Goal: Information Seeking & Learning: Learn about a topic

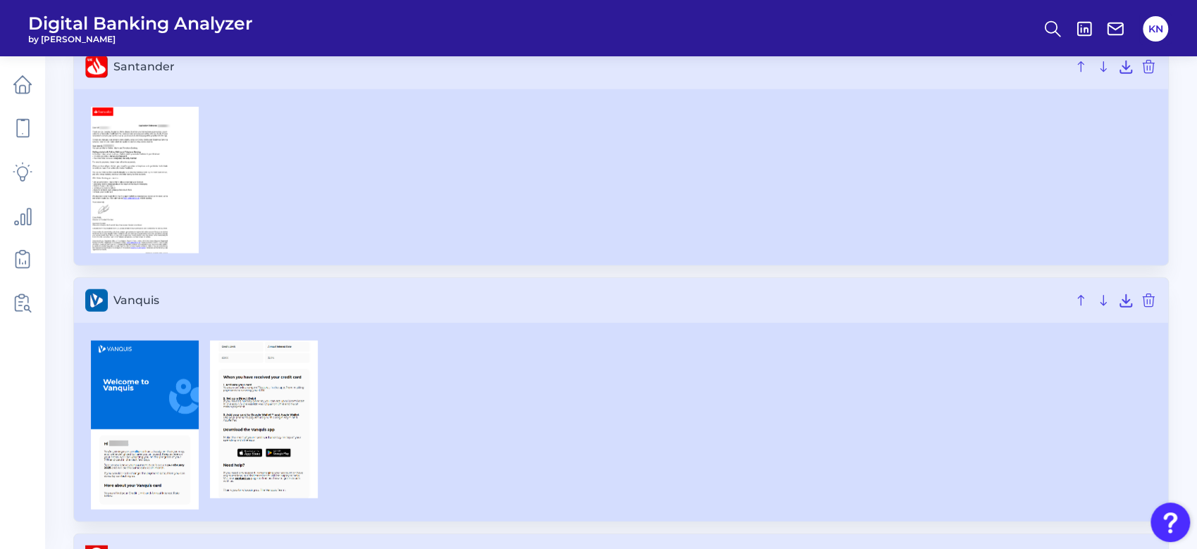
scroll to position [2094, 0]
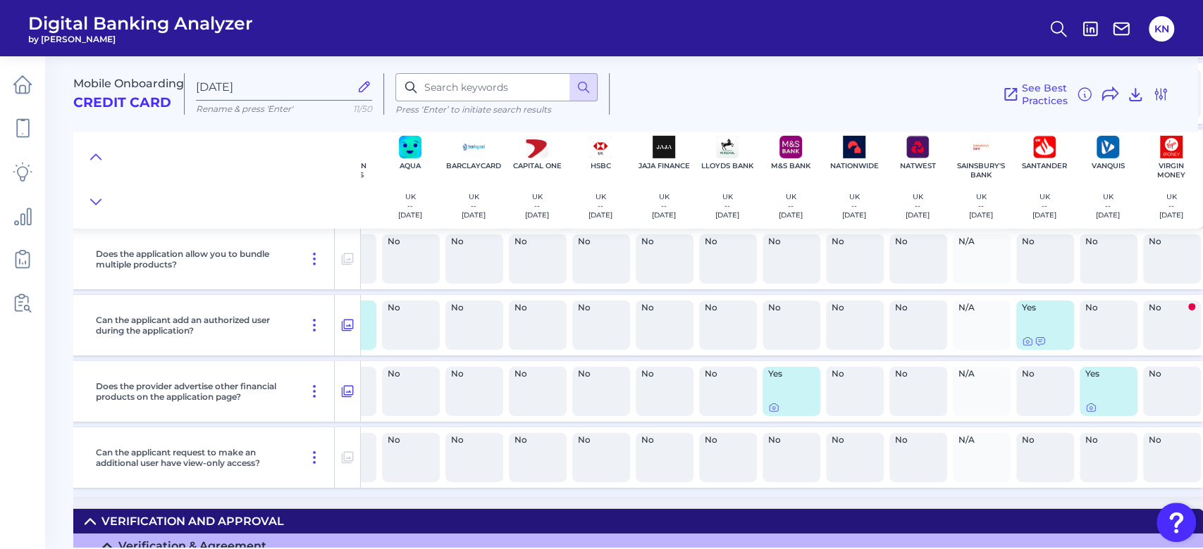
scroll to position [6540, 58]
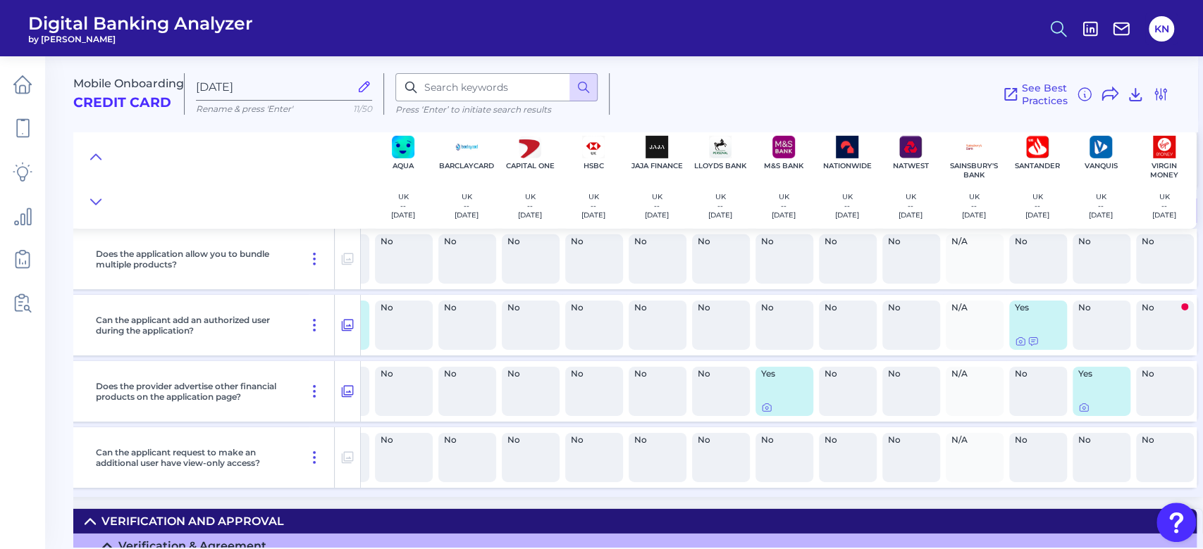
click at [1060, 27] on icon at bounding box center [1058, 29] width 20 height 20
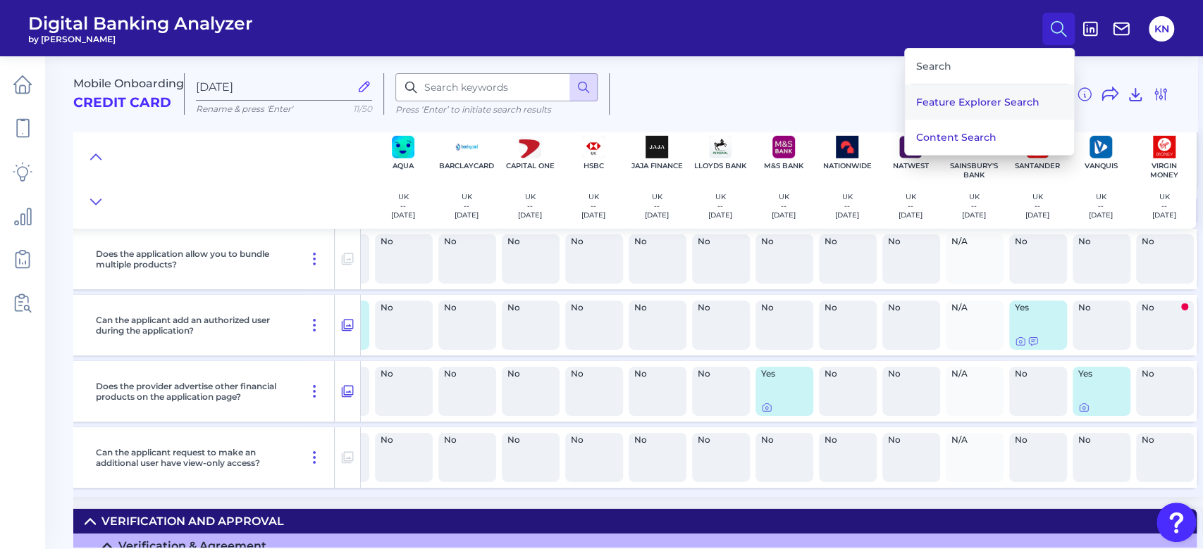
click at [993, 104] on button "Feature Explorer Search" at bounding box center [989, 102] width 169 height 35
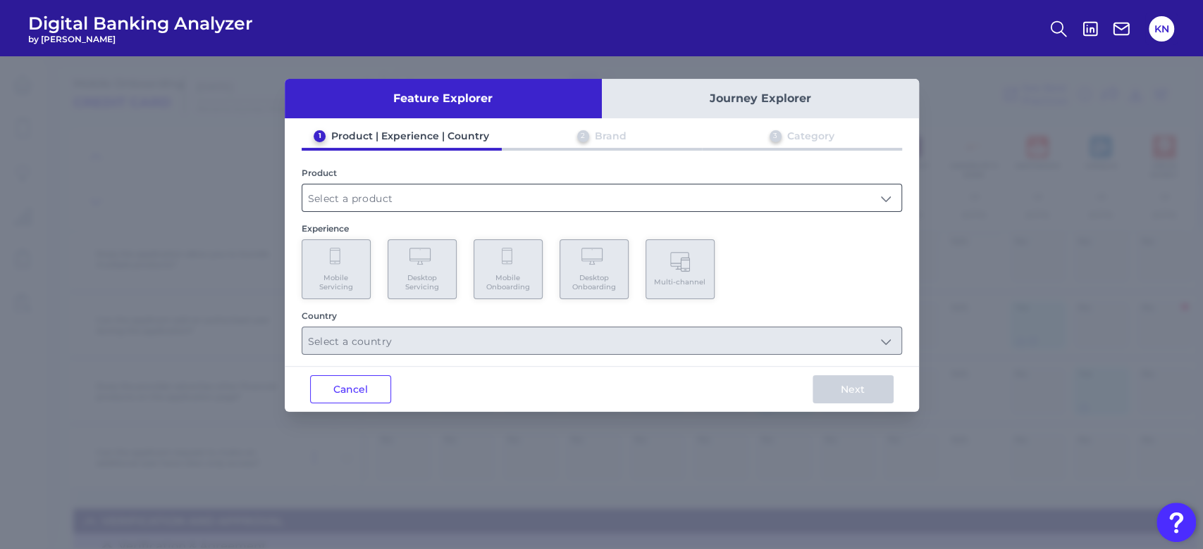
click at [363, 198] on input "text" at bounding box center [601, 198] width 599 height 27
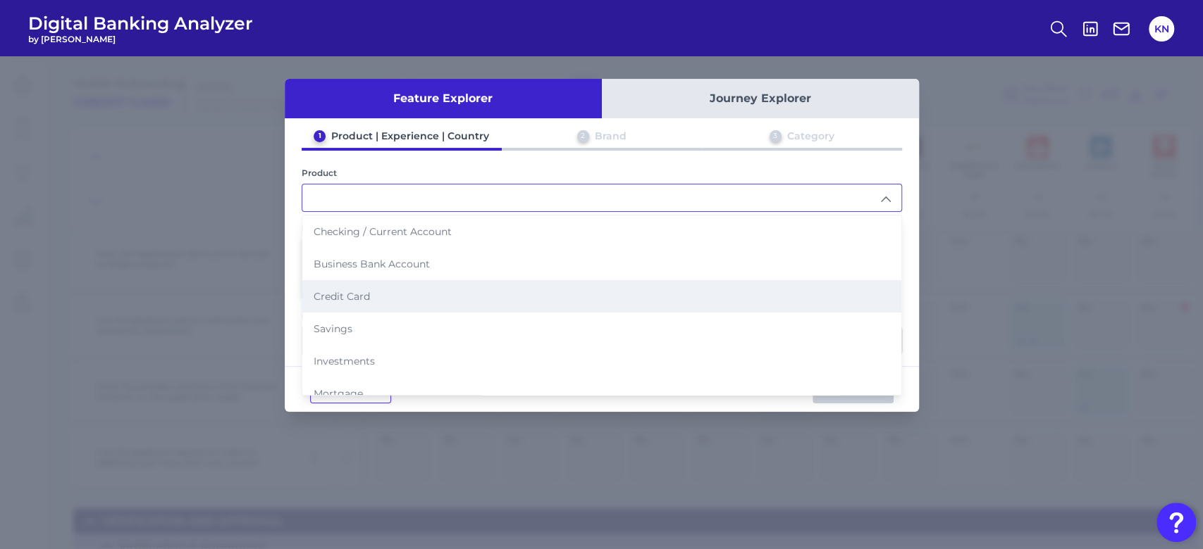
click at [375, 298] on li "Credit Card" at bounding box center [601, 296] width 599 height 32
type input "Credit Card"
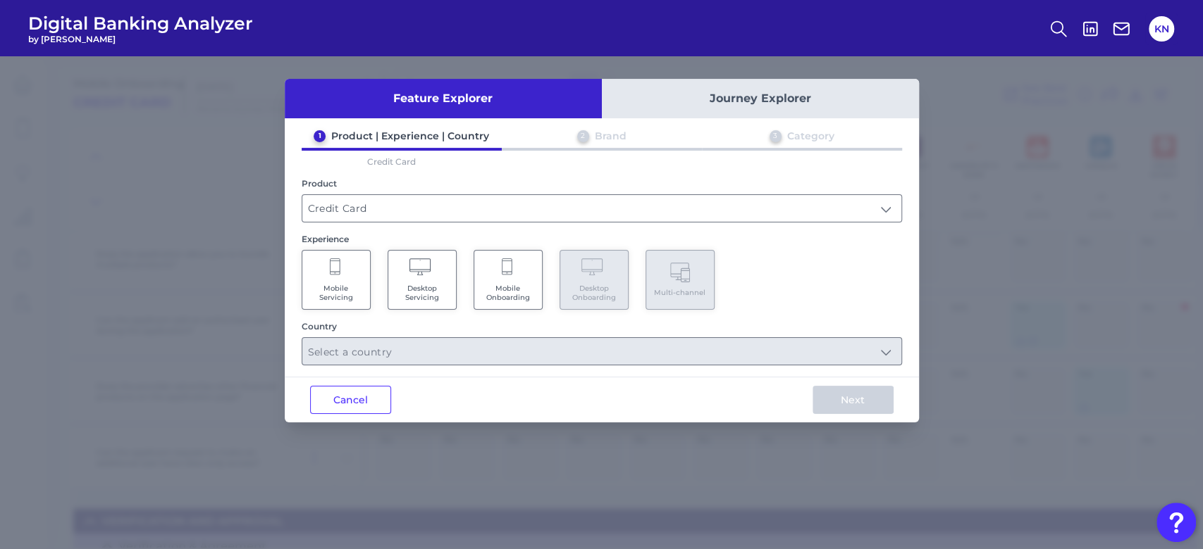
click at [513, 275] on icon at bounding box center [508, 269] width 13 height 20
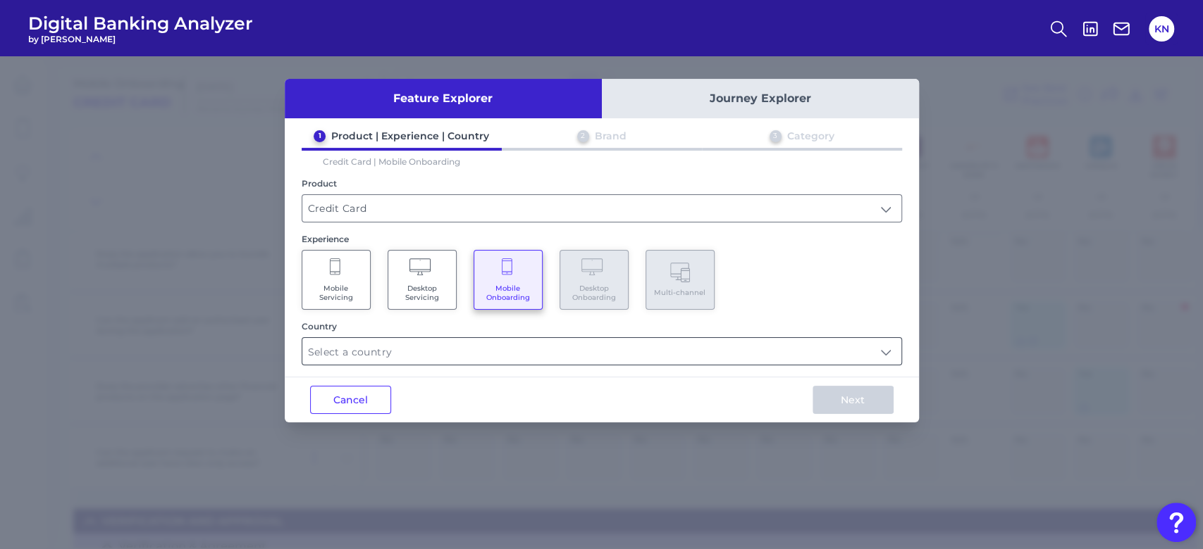
click at [492, 355] on input "text" at bounding box center [601, 351] width 599 height 27
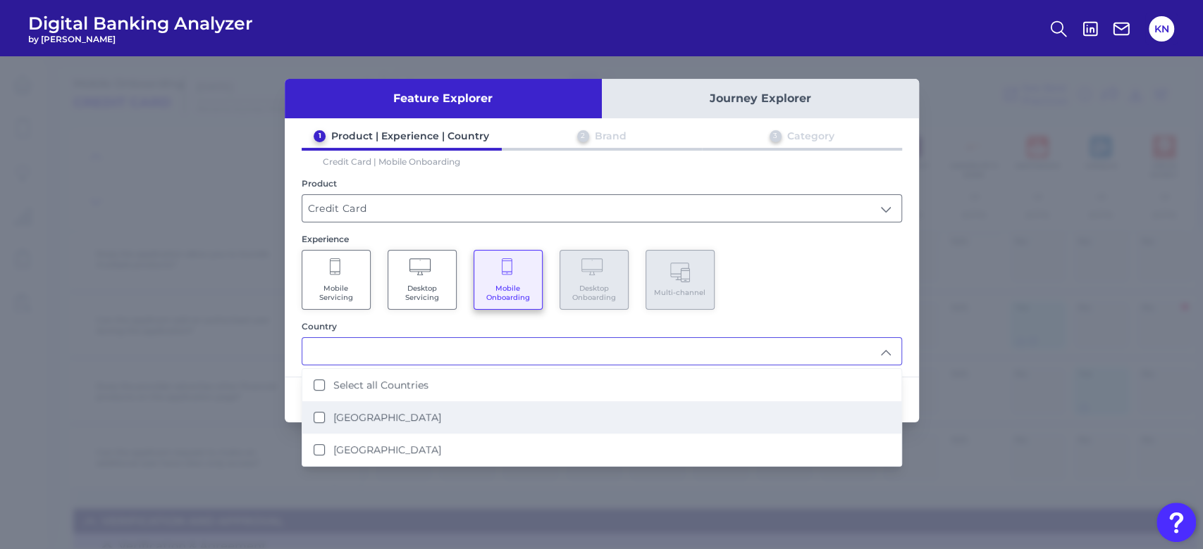
click at [488, 404] on li "[GEOGRAPHIC_DATA]" at bounding box center [601, 418] width 599 height 32
type input "[GEOGRAPHIC_DATA]"
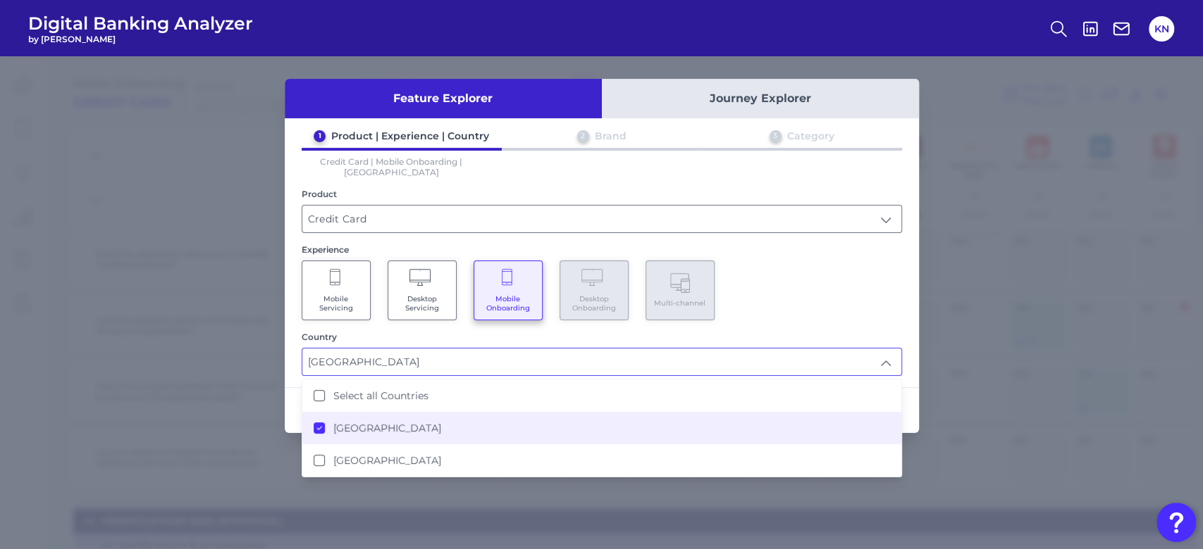
click at [778, 261] on div "Mobile Servicing Desktop Servicing Mobile Onboarding Desktop Onboarding Multi-c…" at bounding box center [602, 291] width 600 height 60
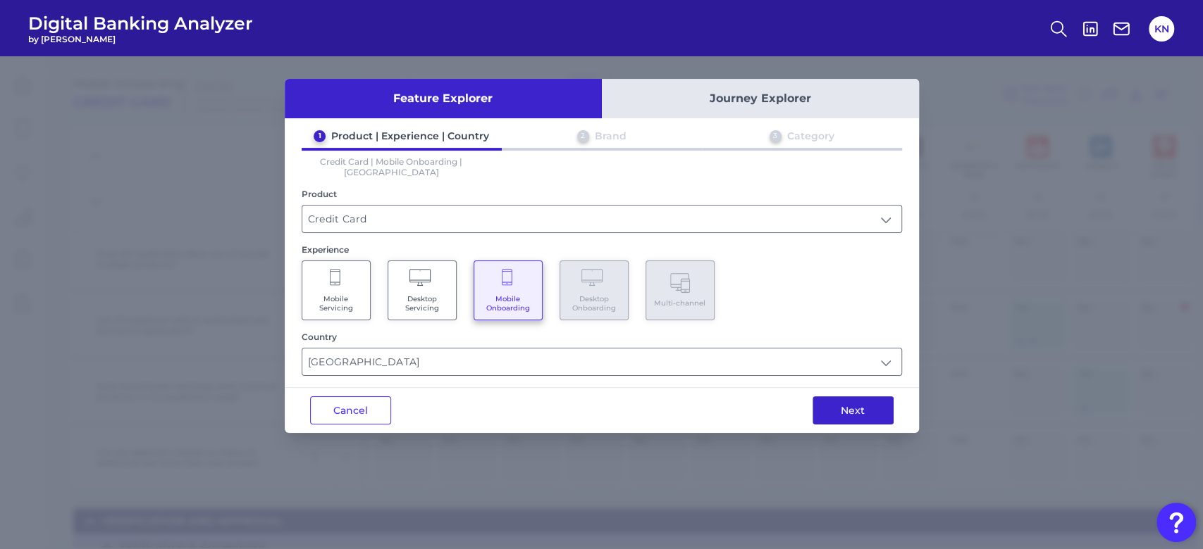
click at [872, 400] on button "Next" at bounding box center [852, 411] width 81 height 28
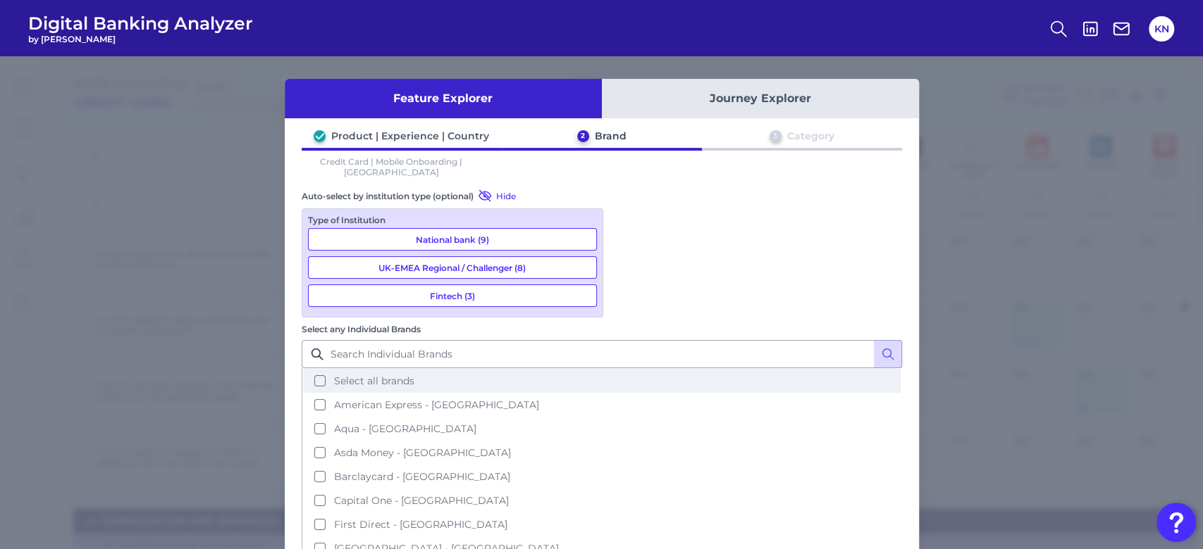
click at [725, 369] on button "Select all brands" at bounding box center [601, 381] width 597 height 24
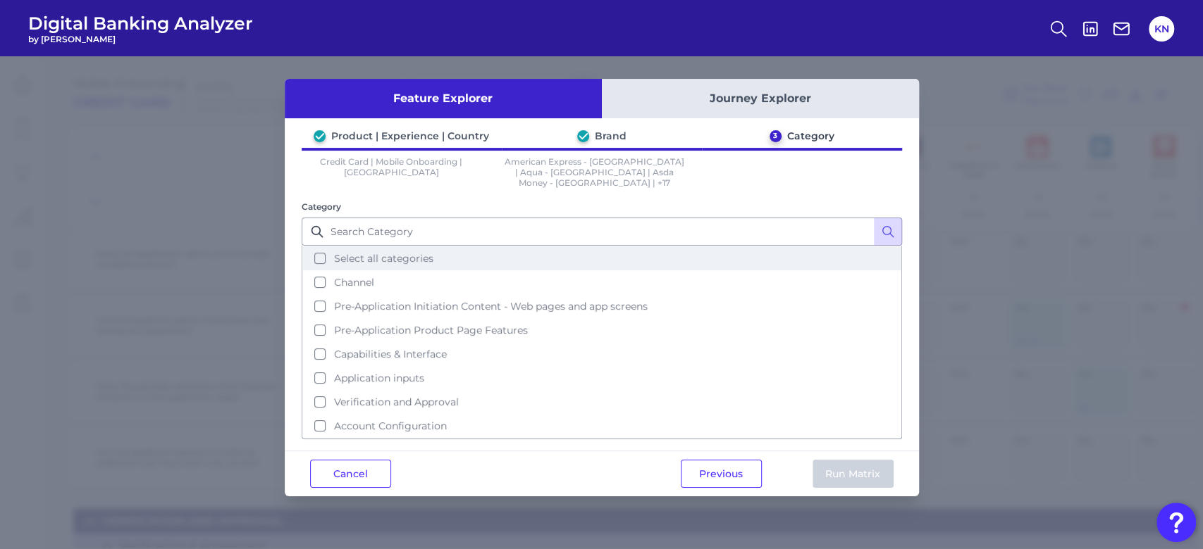
click at [749, 254] on button "Select all categories" at bounding box center [601, 259] width 597 height 24
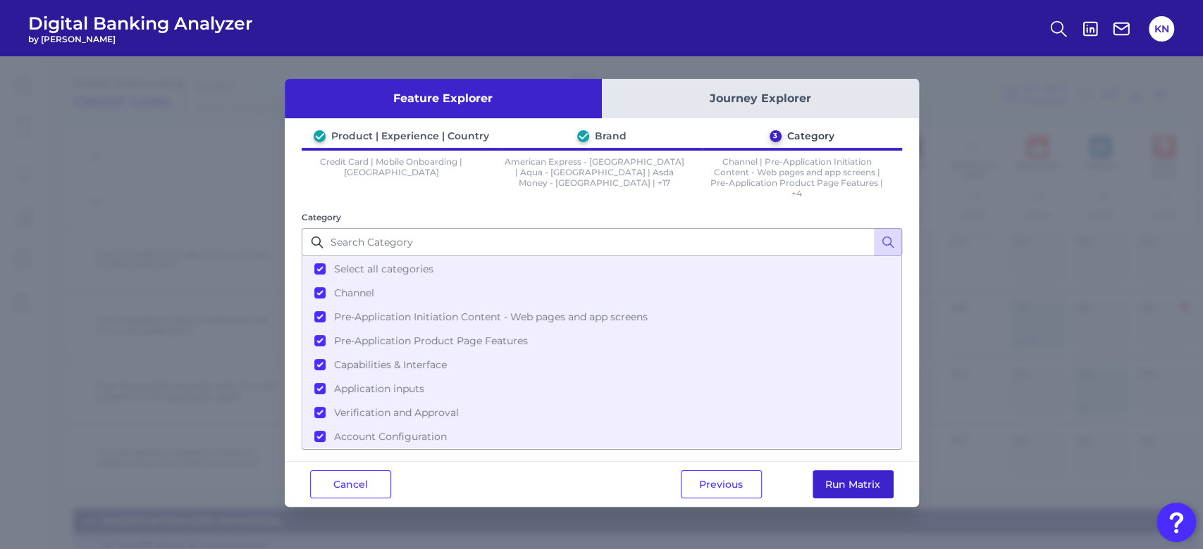
click at [874, 482] on button "Run Matrix" at bounding box center [852, 485] width 81 height 28
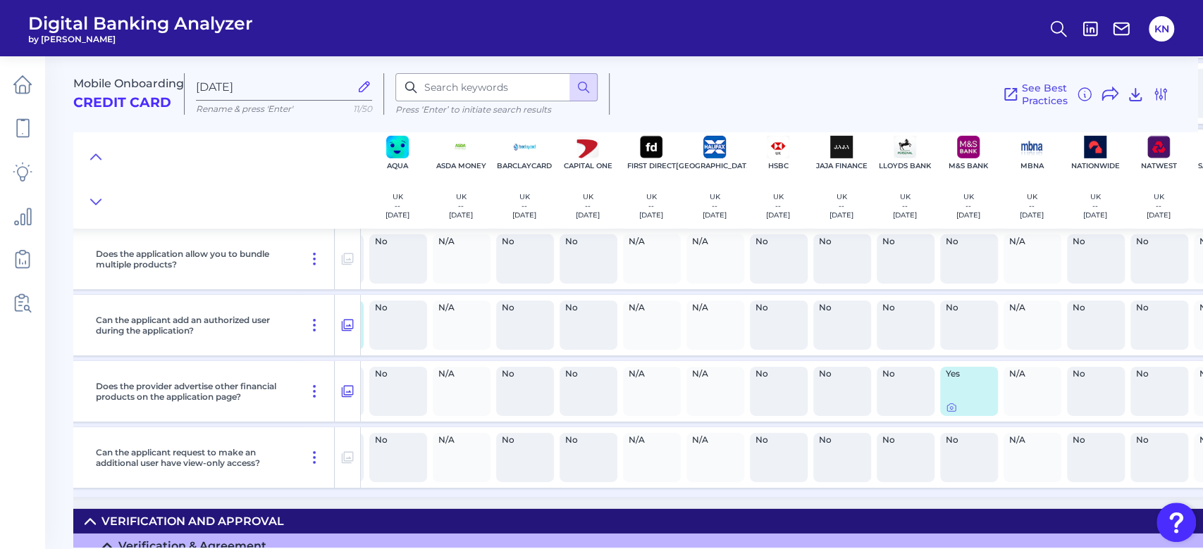
type input "[DATE]"
drag, startPoint x: 876, startPoint y: 542, endPoint x: 929, endPoint y: 549, distance: 53.4
click at [929, 549] on main "Mobile Onboarding Credit Card [DATE] Rename & press 'Enter' 11/50 Press ‘Enter’…" at bounding box center [601, 274] width 1203 height 549
drag, startPoint x: 909, startPoint y: 542, endPoint x: 965, endPoint y: 540, distance: 56.4
click at [965, 540] on summary "Verification & Agreement" at bounding box center [792, 546] width 1555 height 25
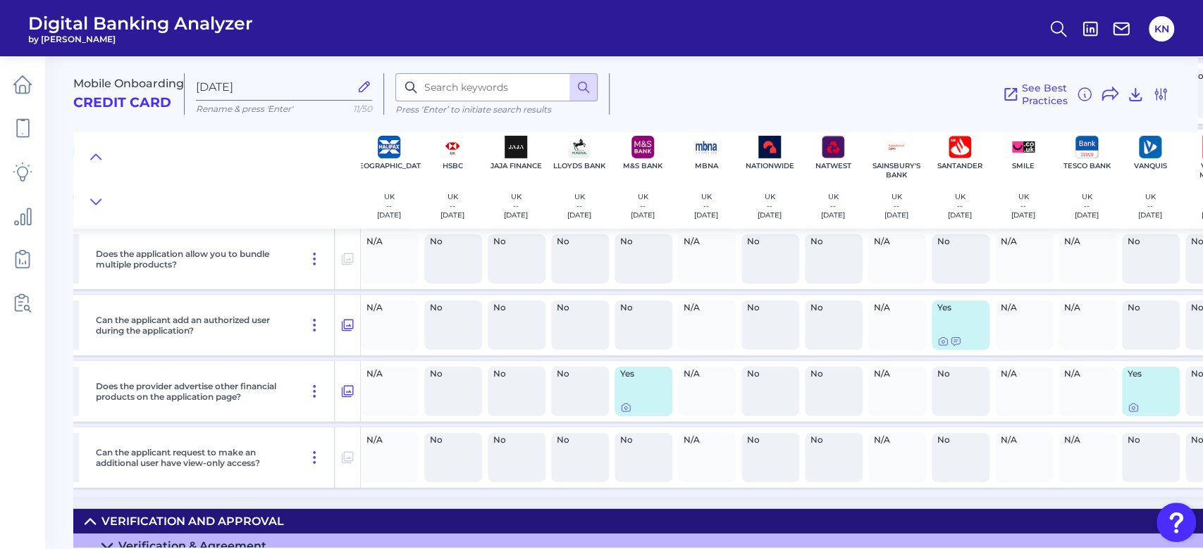
scroll to position [6540, 409]
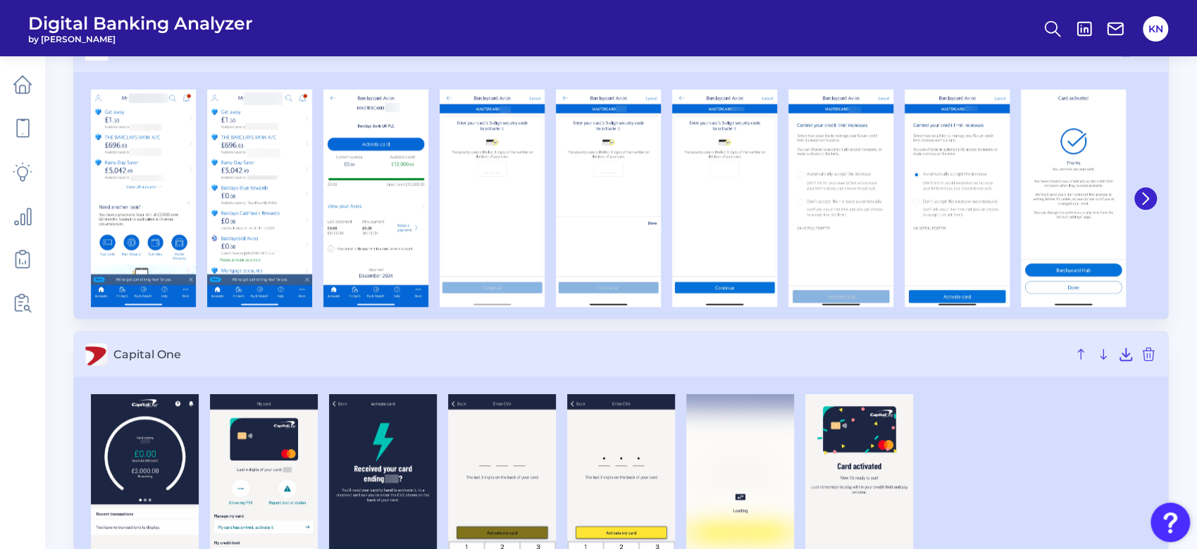
scroll to position [1181, 0]
